Goal: Task Accomplishment & Management: Use online tool/utility

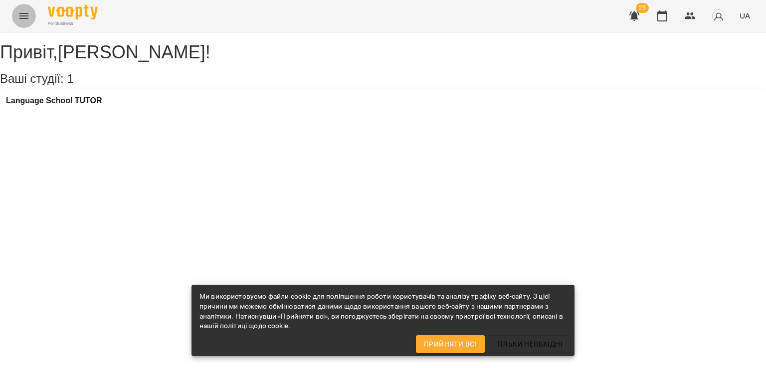
click at [26, 19] on icon "Menu" at bounding box center [24, 16] width 12 height 12
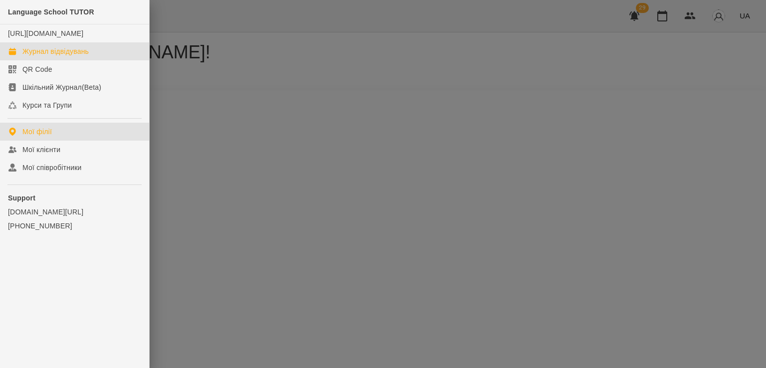
click at [60, 49] on div "Журнал відвідувань" at bounding box center [55, 51] width 66 height 10
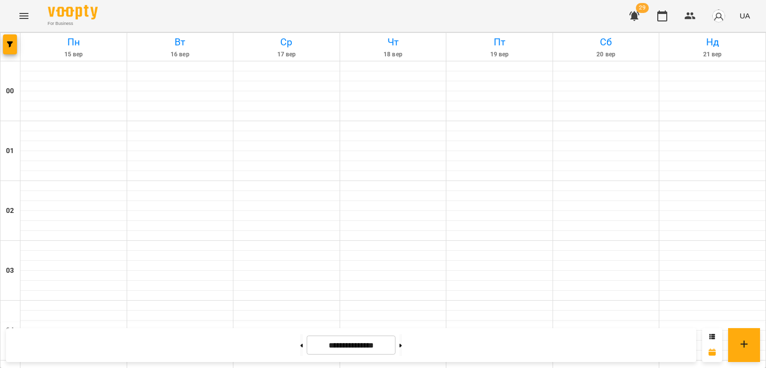
scroll to position [997, 0]
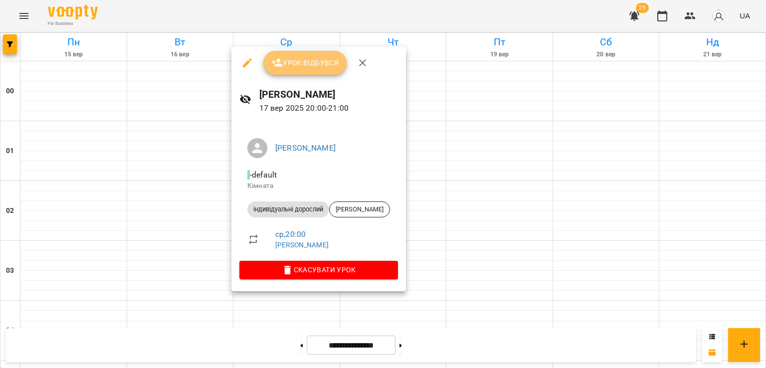
click at [300, 57] on span "Урок відбувся" at bounding box center [305, 63] width 68 height 12
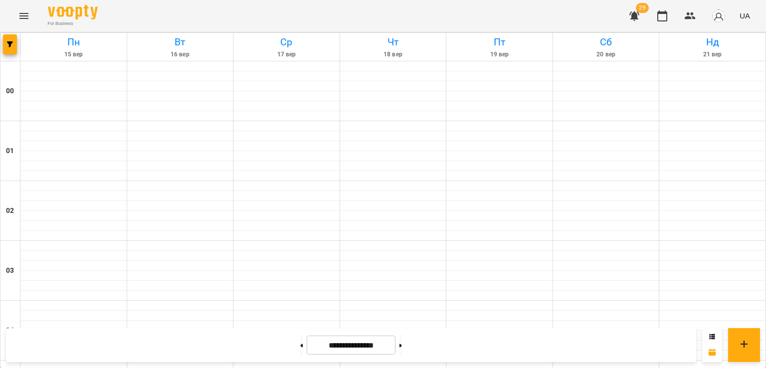
scroll to position [67, 0]
